Goal: Find contact information: Find contact information

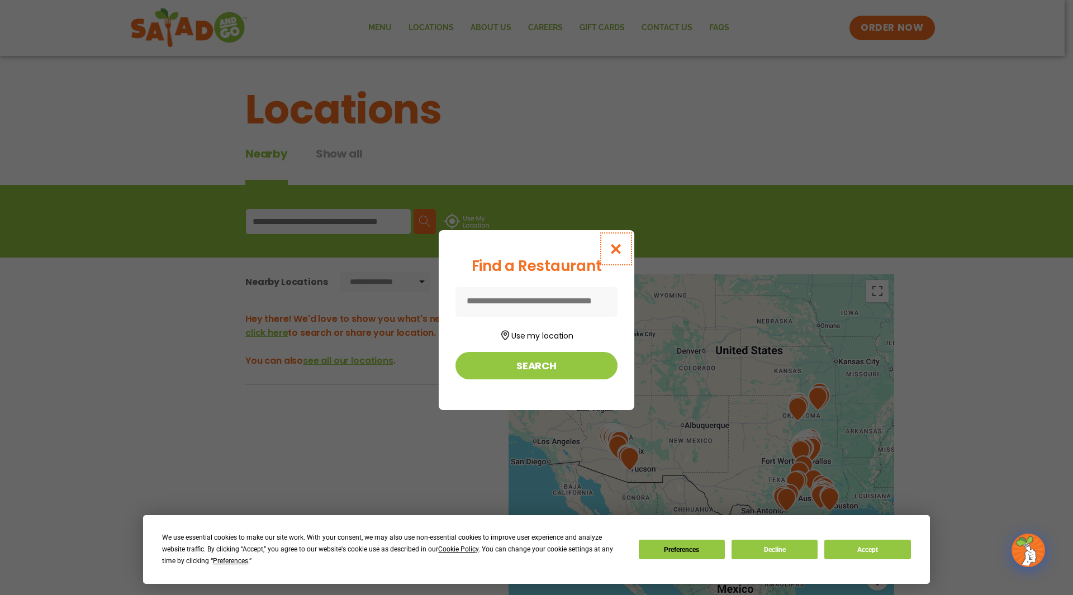
click at [615, 250] on icon "Close modal" at bounding box center [616, 249] width 14 height 12
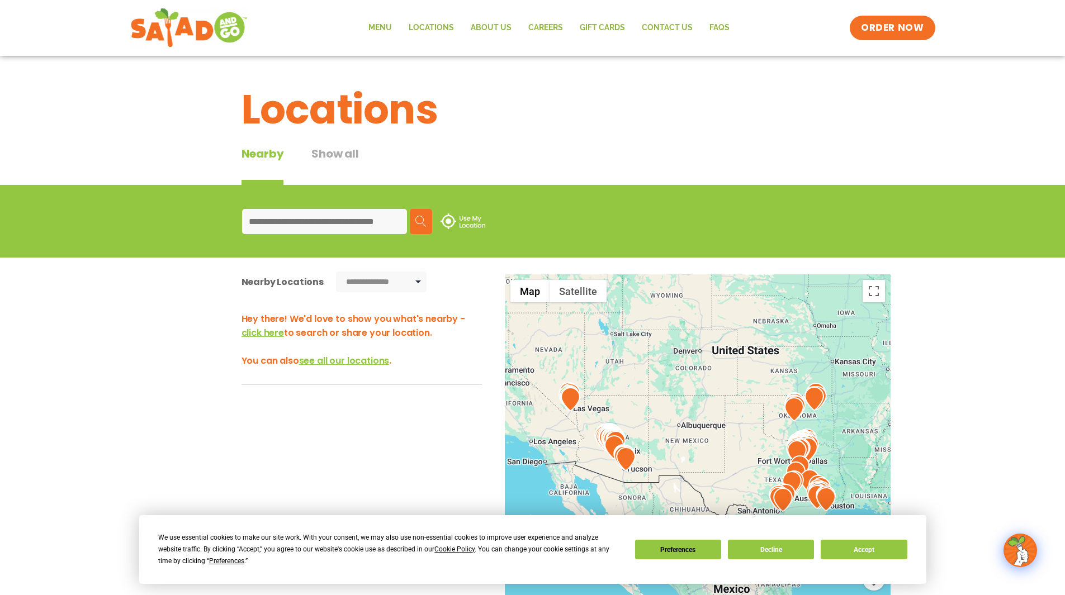
click at [323, 216] on input at bounding box center [324, 221] width 165 height 25
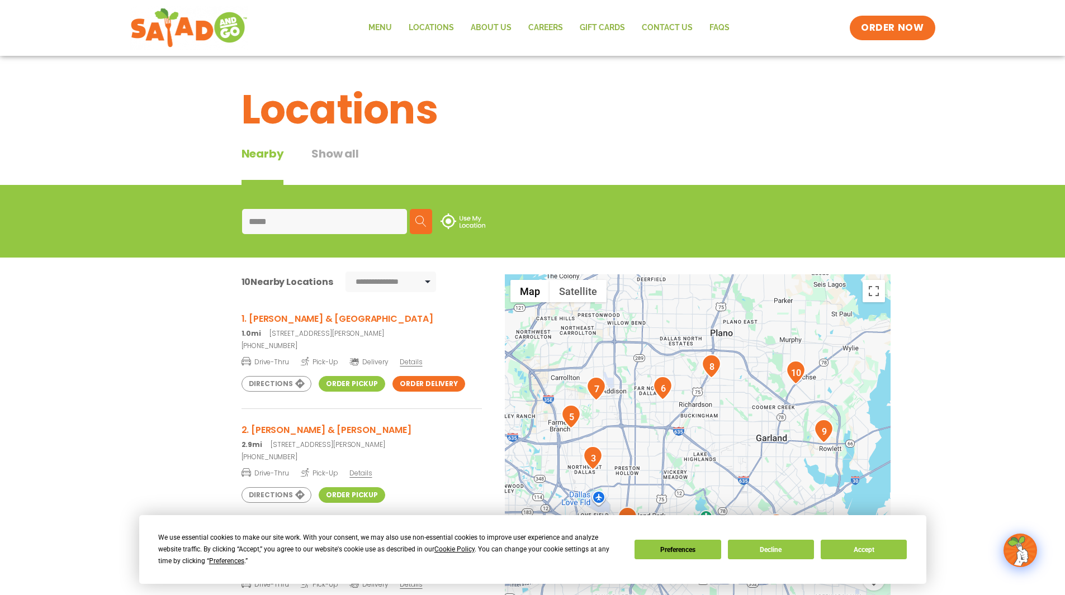
type input "*****"
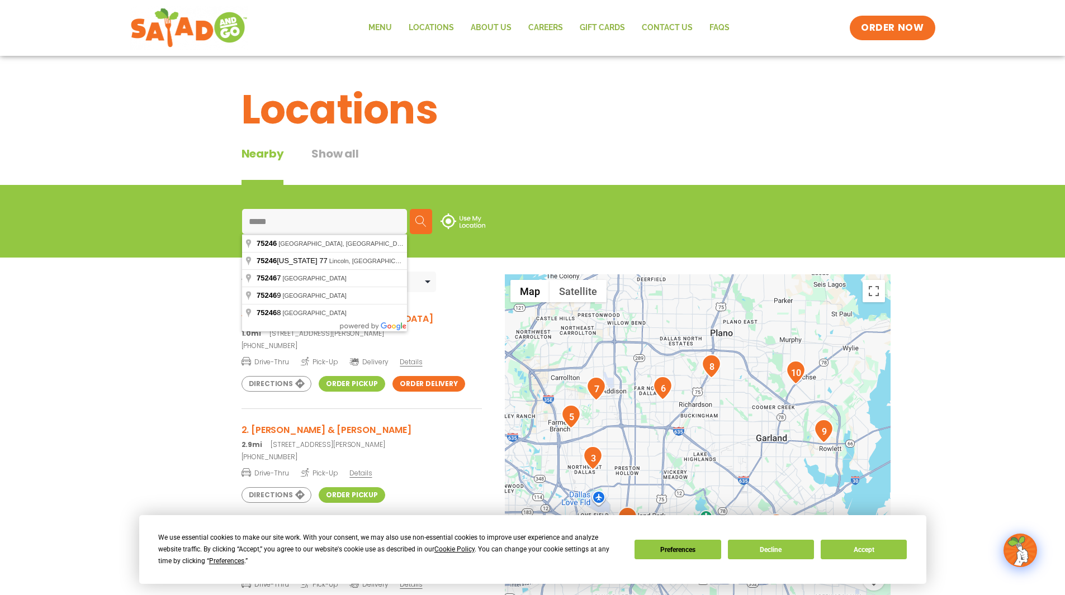
click at [556, 139] on h1 "Locations" at bounding box center [533, 109] width 583 height 60
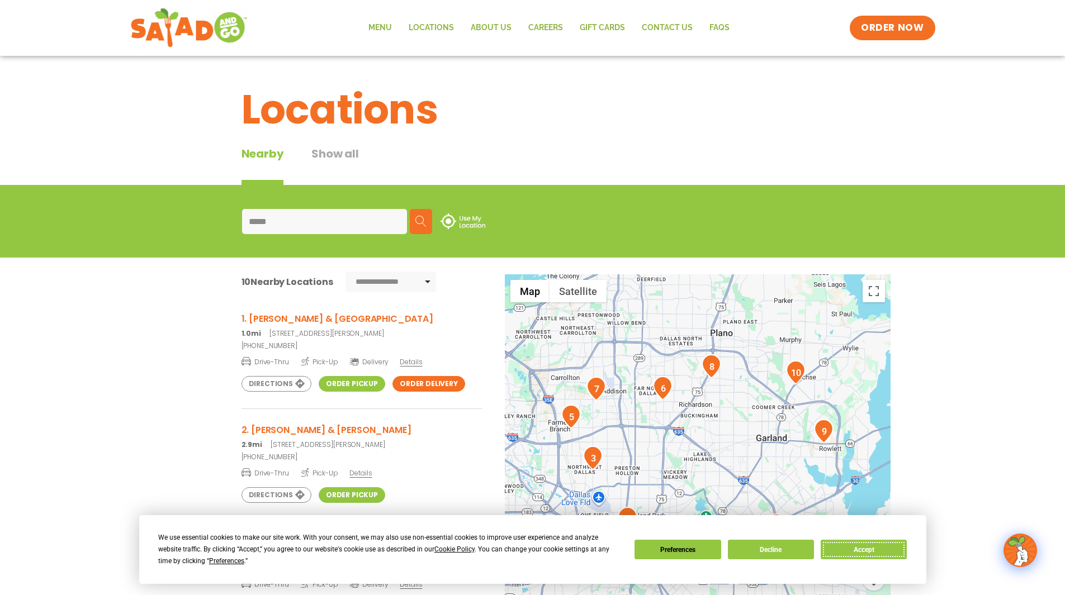
click at [868, 550] on button "Accept" at bounding box center [864, 550] width 86 height 20
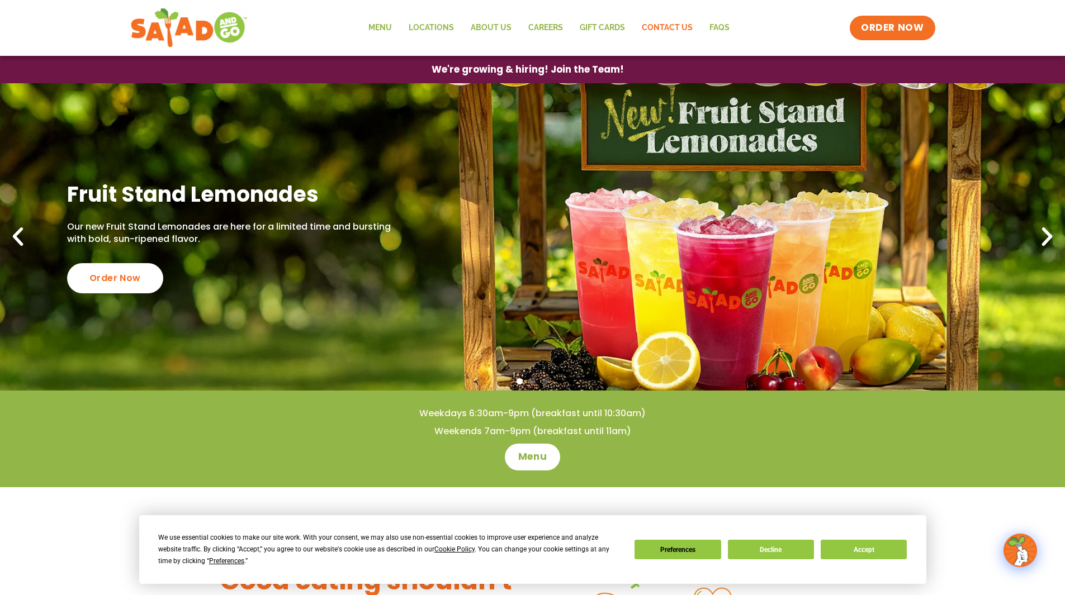
click at [666, 30] on link "Contact Us" at bounding box center [667, 28] width 68 height 26
